Goal: Task Accomplishment & Management: Complete application form

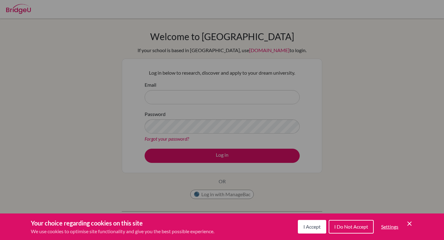
click at [348, 226] on span "I Do Not Accept" at bounding box center [351, 227] width 34 height 6
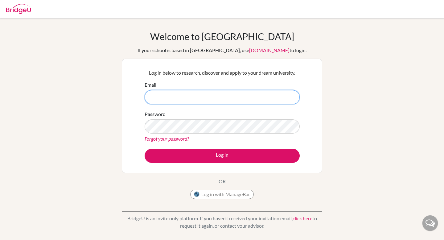
click at [223, 98] on input "Email" at bounding box center [222, 97] width 155 height 14
click at [212, 93] on input "Email" at bounding box center [222, 97] width 155 height 14
click at [212, 97] on input "Email" at bounding box center [222, 97] width 155 height 14
click at [185, 97] on input "lily.oto@students." at bounding box center [222, 97] width 155 height 14
type input "[EMAIL_ADDRESS][DOMAIN_NAME]"
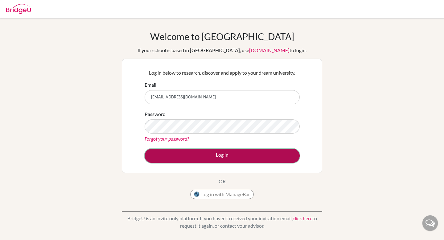
click at [183, 152] on button "Log in" at bounding box center [222, 156] width 155 height 14
